Goal: Obtain resource: Download file/media

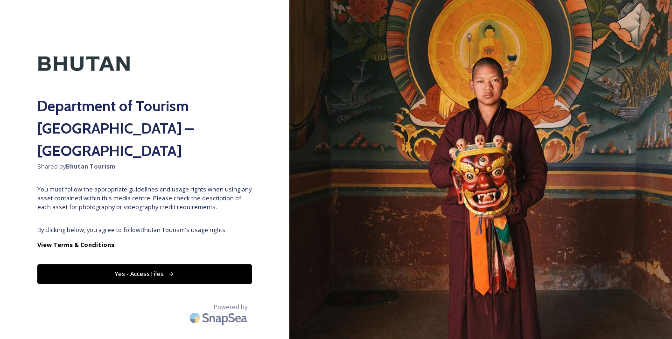
click at [207, 195] on div "Department of Tourism [GEOGRAPHIC_DATA] – Brand Centre Shared by Bhutan Tourism…" at bounding box center [144, 169] width 289 height 264
click at [170, 264] on button "Yes - Access Files" at bounding box center [144, 273] width 215 height 19
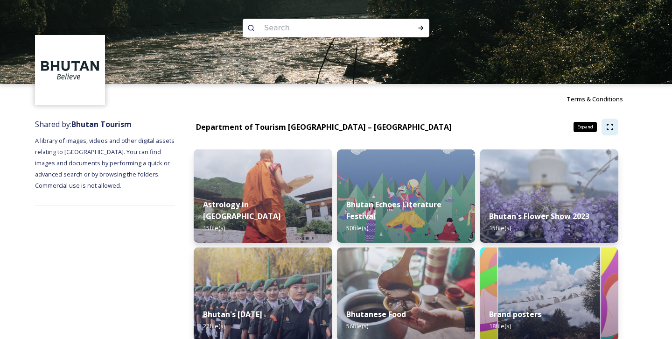
click at [614, 127] on div "Expand" at bounding box center [609, 126] width 17 height 17
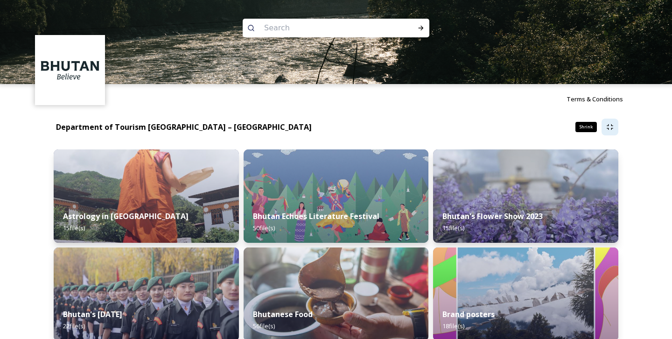
click at [614, 127] on div "Shrink" at bounding box center [609, 126] width 17 height 17
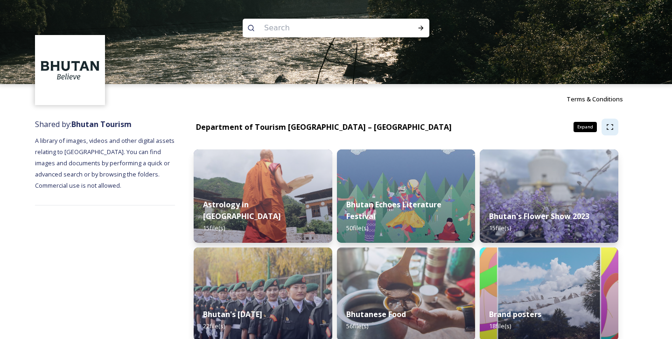
click at [614, 127] on div "Expand" at bounding box center [609, 126] width 17 height 17
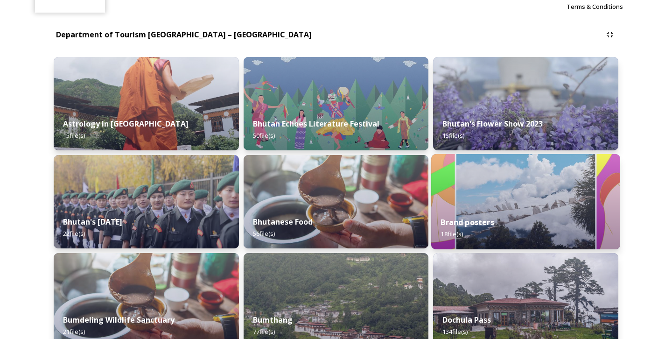
scroll to position [156, 0]
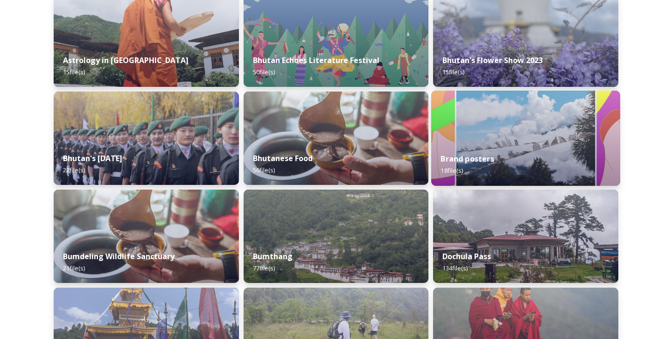
click at [525, 166] on div "Brand posters 18 file(s)" at bounding box center [525, 164] width 189 height 42
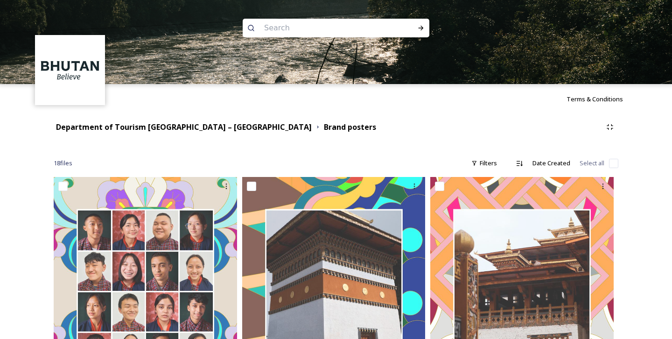
click at [340, 28] on input at bounding box center [323, 28] width 128 height 21
type input "conde nast [GEOGRAPHIC_DATA]"
click at [425, 29] on div "Run Search" at bounding box center [420, 28] width 17 height 17
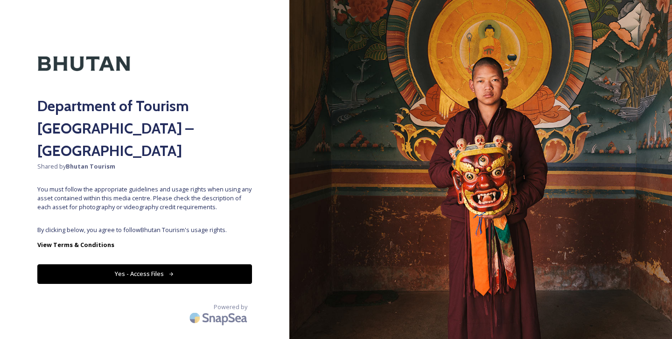
click at [130, 264] on button "Yes - Access Files" at bounding box center [144, 273] width 215 height 19
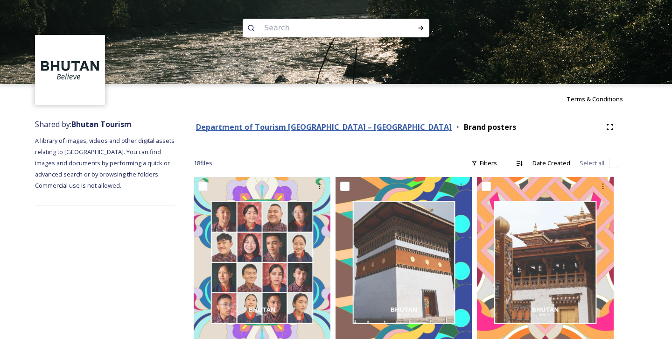
click at [220, 127] on strong "Department of Tourism [GEOGRAPHIC_DATA] – [GEOGRAPHIC_DATA]" at bounding box center [324, 127] width 256 height 10
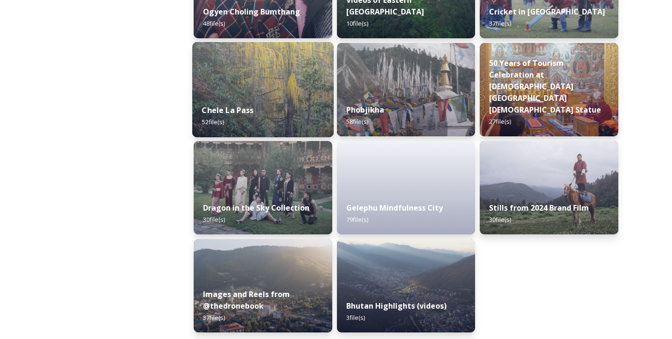
scroll to position [1579, 0]
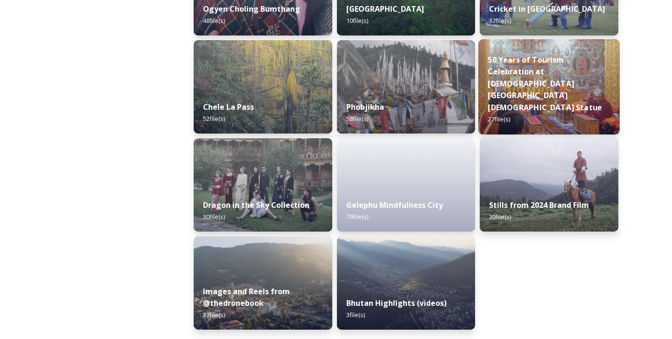
click at [546, 79] on img at bounding box center [548, 86] width 141 height 95
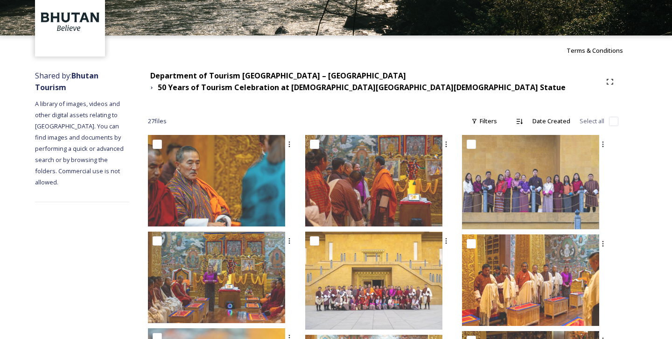
scroll to position [57, 0]
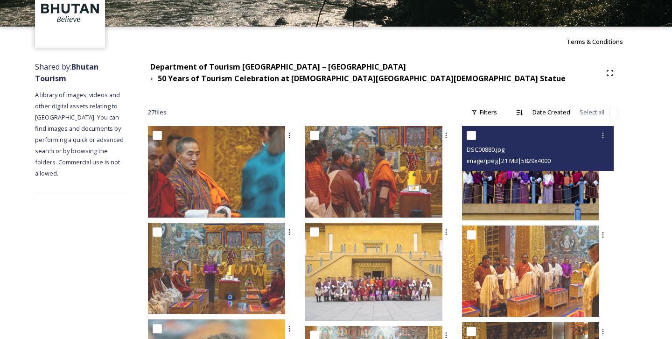
click at [551, 161] on span "image/jpeg | 21 MB | 5829 x 4000" at bounding box center [509, 160] width 84 height 8
click at [508, 185] on img at bounding box center [530, 173] width 137 height 94
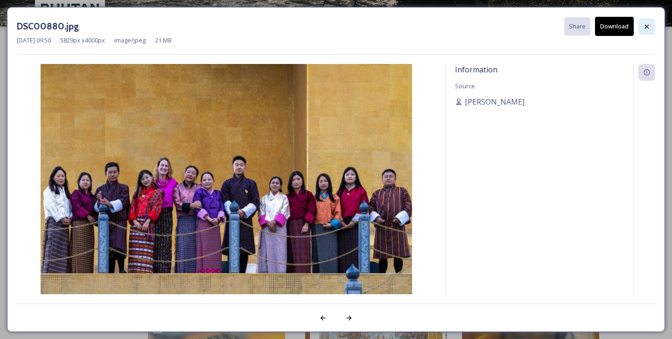
click at [642, 31] on div at bounding box center [646, 26] width 17 height 17
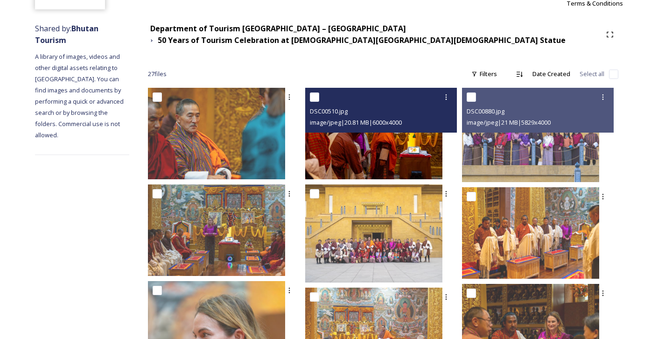
scroll to position [98, 0]
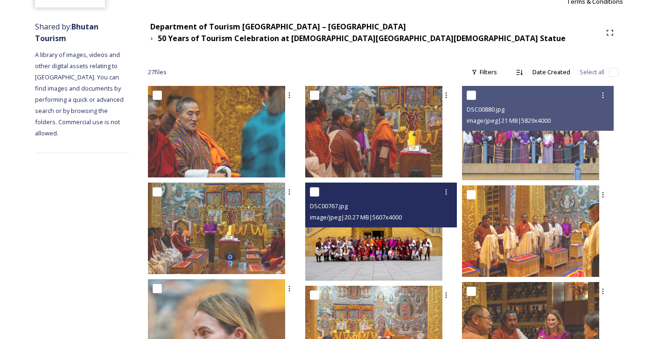
click at [378, 226] on div "DSC00767.jpg image/jpeg | 20.27 MB | 5607 x 4000" at bounding box center [381, 204] width 152 height 45
click at [378, 240] on img at bounding box center [373, 231] width 137 height 98
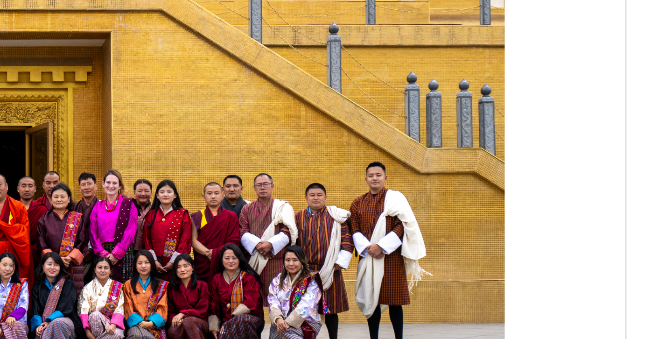
click at [355, 219] on img at bounding box center [226, 191] width 419 height 255
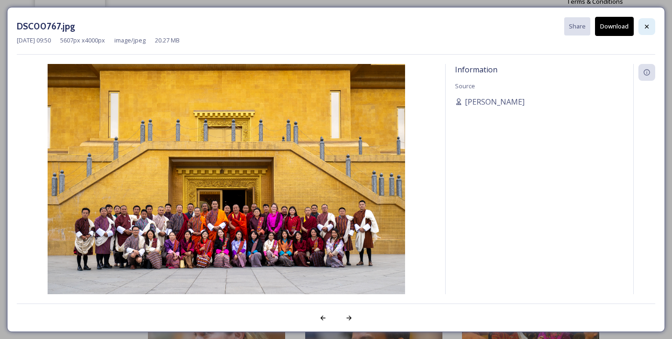
click at [647, 26] on icon at bounding box center [647, 26] width 4 height 4
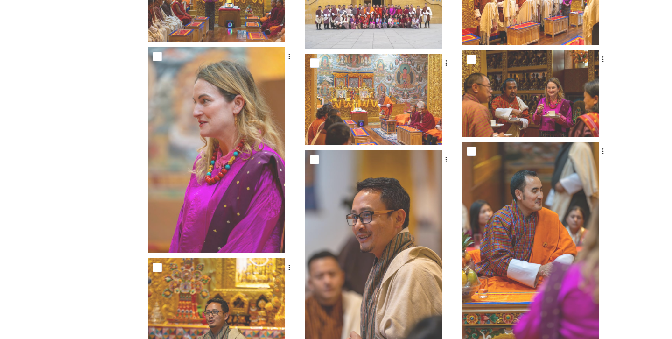
scroll to position [0, 0]
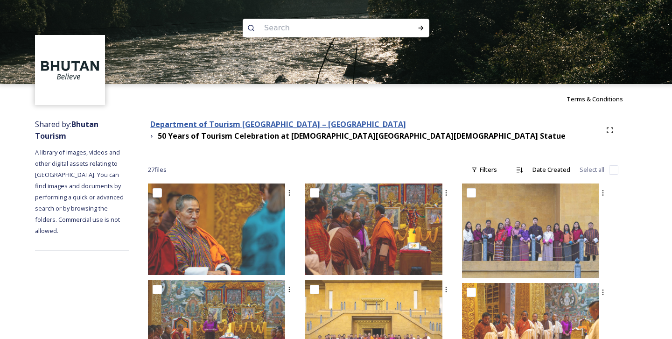
click at [257, 121] on strong "Department of Tourism [GEOGRAPHIC_DATA] – [GEOGRAPHIC_DATA]" at bounding box center [278, 124] width 256 height 10
